Goal: Task Accomplishment & Management: Manage account settings

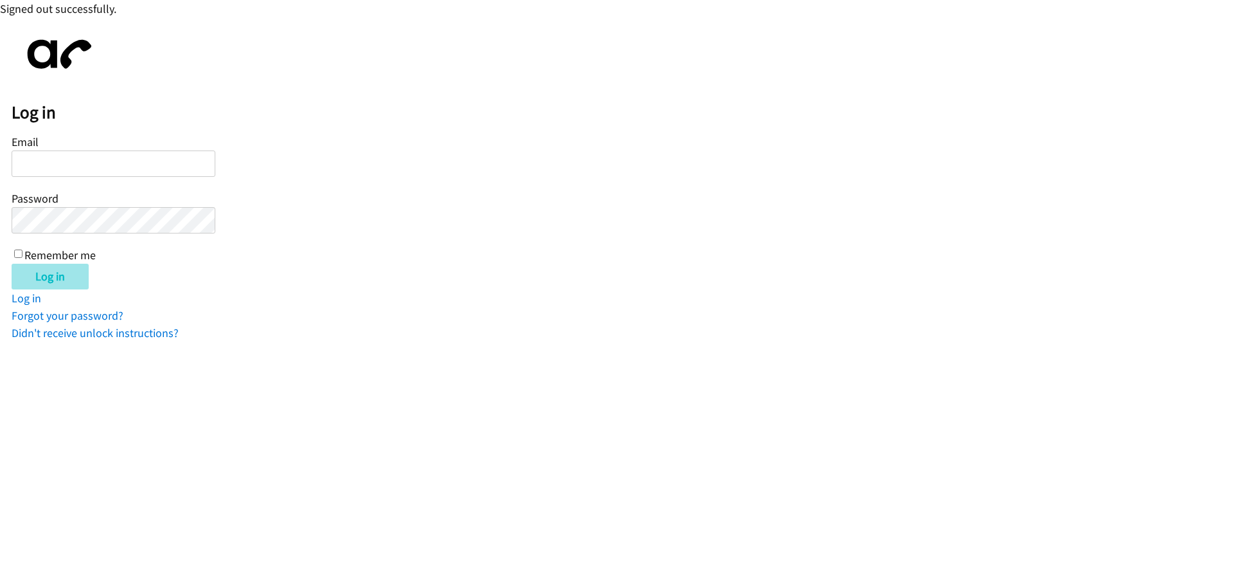
type input "[PERSON_NAME][EMAIL_ADDRESS][DOMAIN_NAME]"
click at [48, 287] on input "Log in" at bounding box center [50, 277] width 77 height 26
type input "jotero@lendingpoint.com"
click at [26, 278] on input "Log in" at bounding box center [50, 277] width 77 height 26
